Goal: Task Accomplishment & Management: Manage account settings

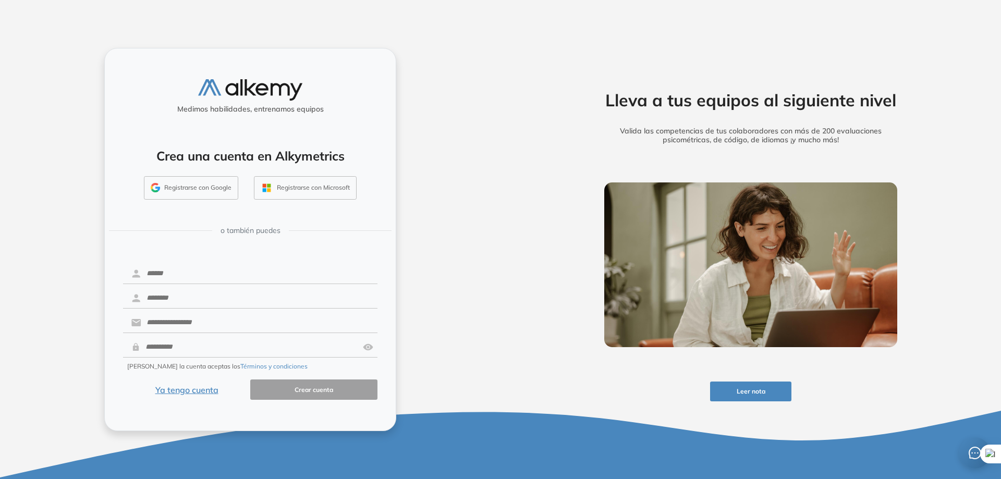
click at [196, 392] on button "Ya tengo cuenta" at bounding box center [186, 390] width 127 height 20
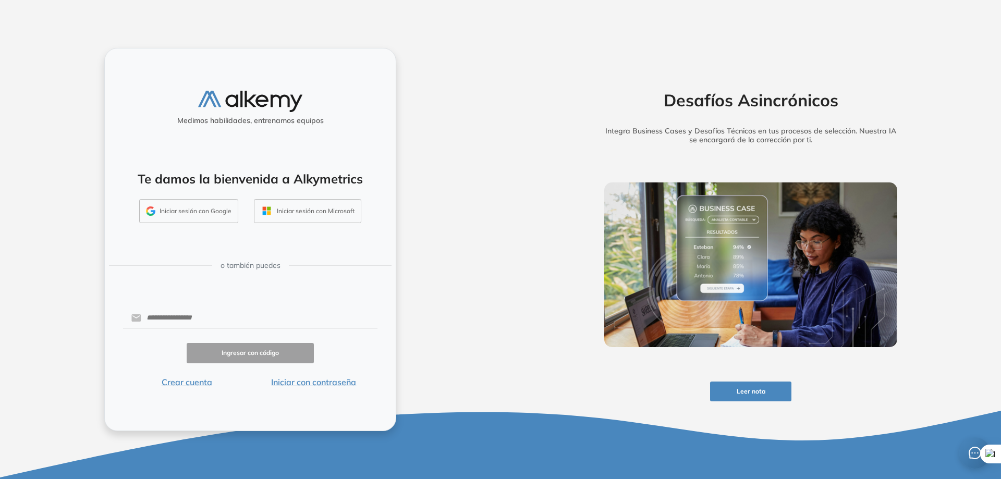
click at [211, 206] on button "Iniciar sesión con Google" at bounding box center [188, 211] width 99 height 24
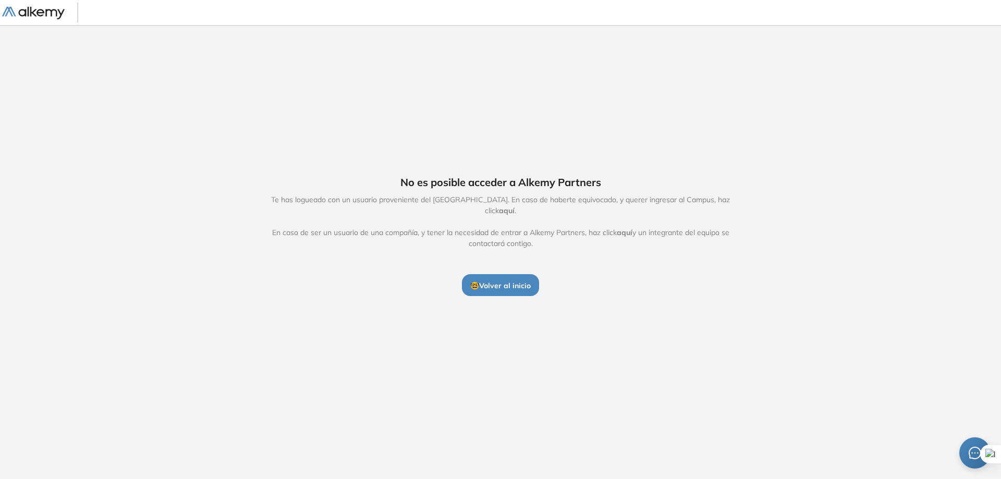
click at [34, 19] on img at bounding box center [33, 13] width 63 height 13
click at [507, 281] on span "🤓 Volver al inicio" at bounding box center [500, 285] width 61 height 9
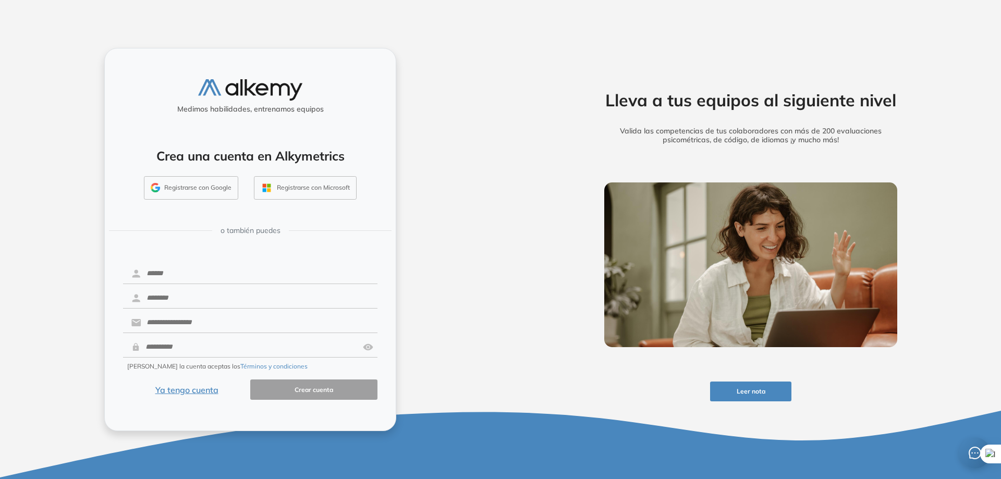
click at [193, 392] on button "Ya tengo cuenta" at bounding box center [186, 390] width 127 height 20
click at [193, 392] on div "Medimos habilidades, entrenamos equipos Crea una cuenta en Alkymetrics Registra…" at bounding box center [250, 239] width 292 height 383
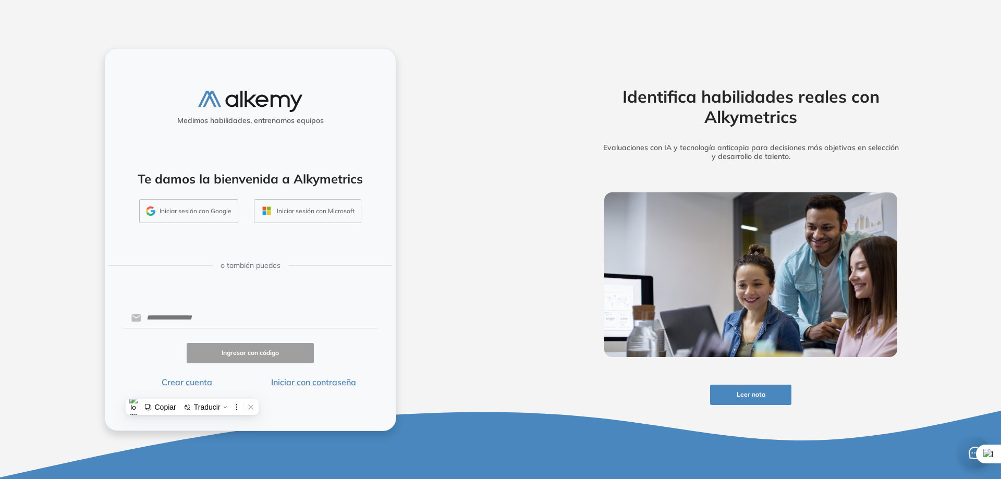
click at [445, 343] on div "Medimos habilidades, entrenamos equipos Te damos la bienvenida a Alkymetrics In…" at bounding box center [250, 239] width 501 height 479
click at [293, 216] on button "Iniciar sesión con Microsoft" at bounding box center [307, 211] width 107 height 24
click at [187, 210] on button "Iniciar sesión con Google" at bounding box center [188, 211] width 99 height 24
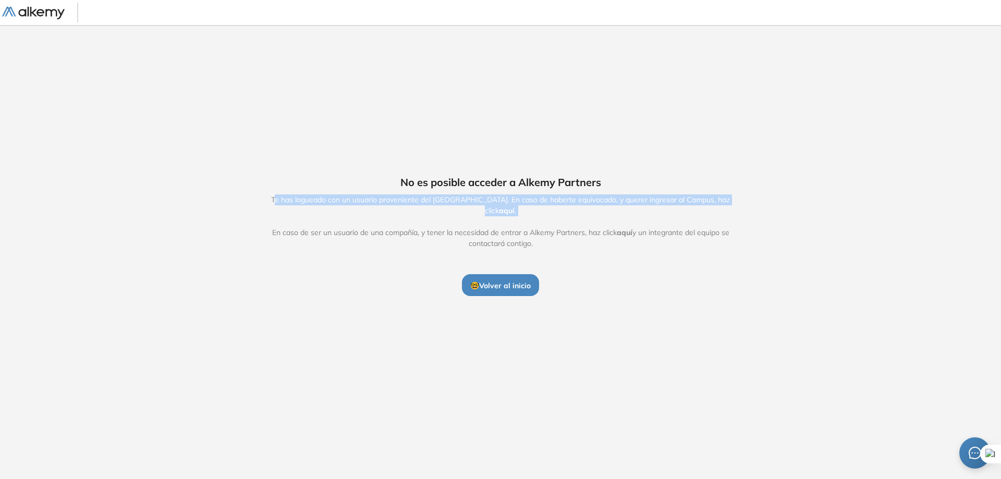
drag, startPoint x: 265, startPoint y: 201, endPoint x: 638, endPoint y: 215, distance: 373.2
click at [622, 216] on span "Te has logueado con un usuario proveniente del Alkemy Campus. En caso de habert…" at bounding box center [500, 222] width 481 height 55
click at [515, 206] on span "aquí" at bounding box center [507, 210] width 16 height 9
